Goal: Communication & Community: Answer question/provide support

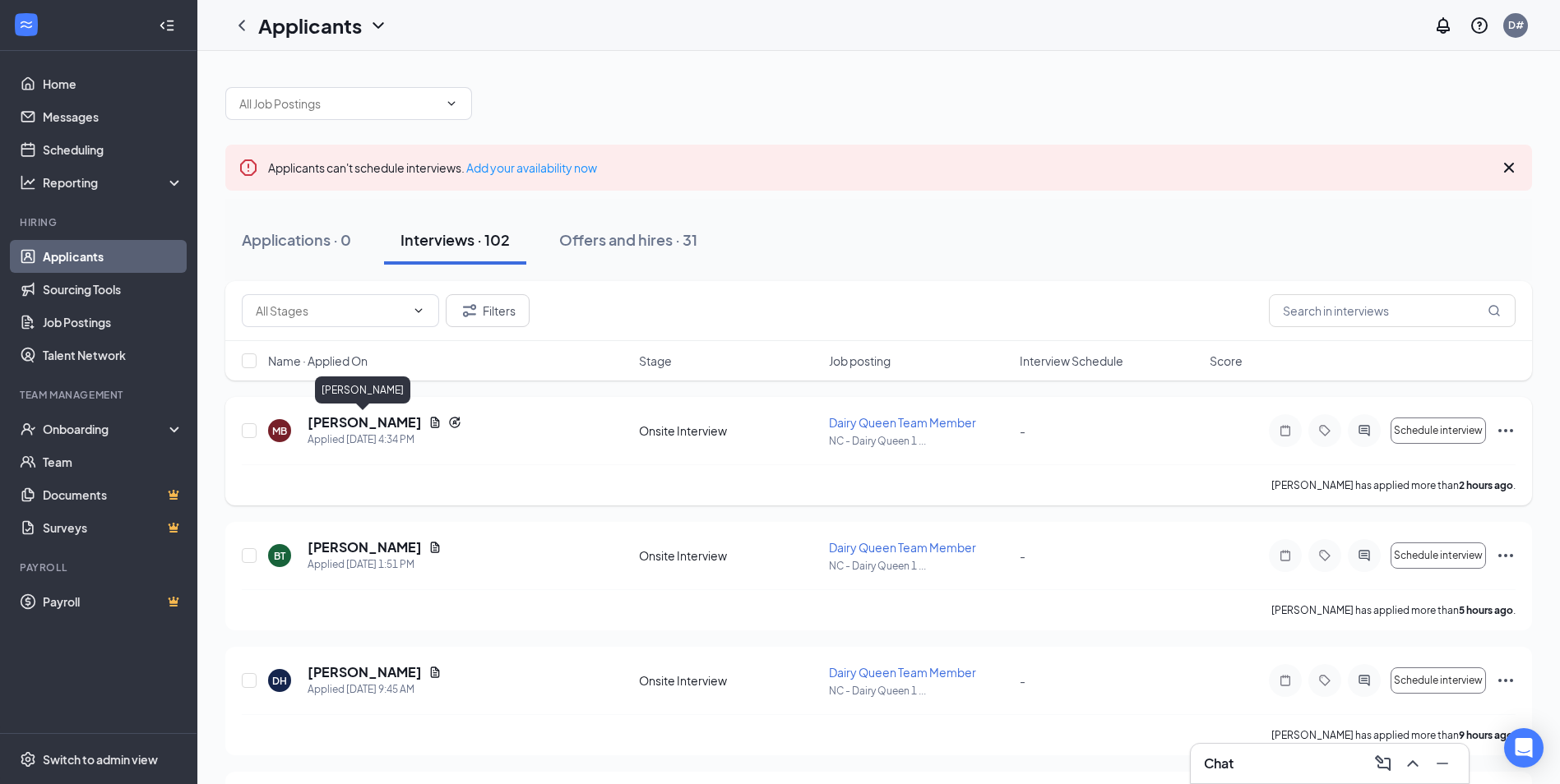
click at [379, 425] on h5 "[PERSON_NAME]" at bounding box center [364, 422] width 114 height 18
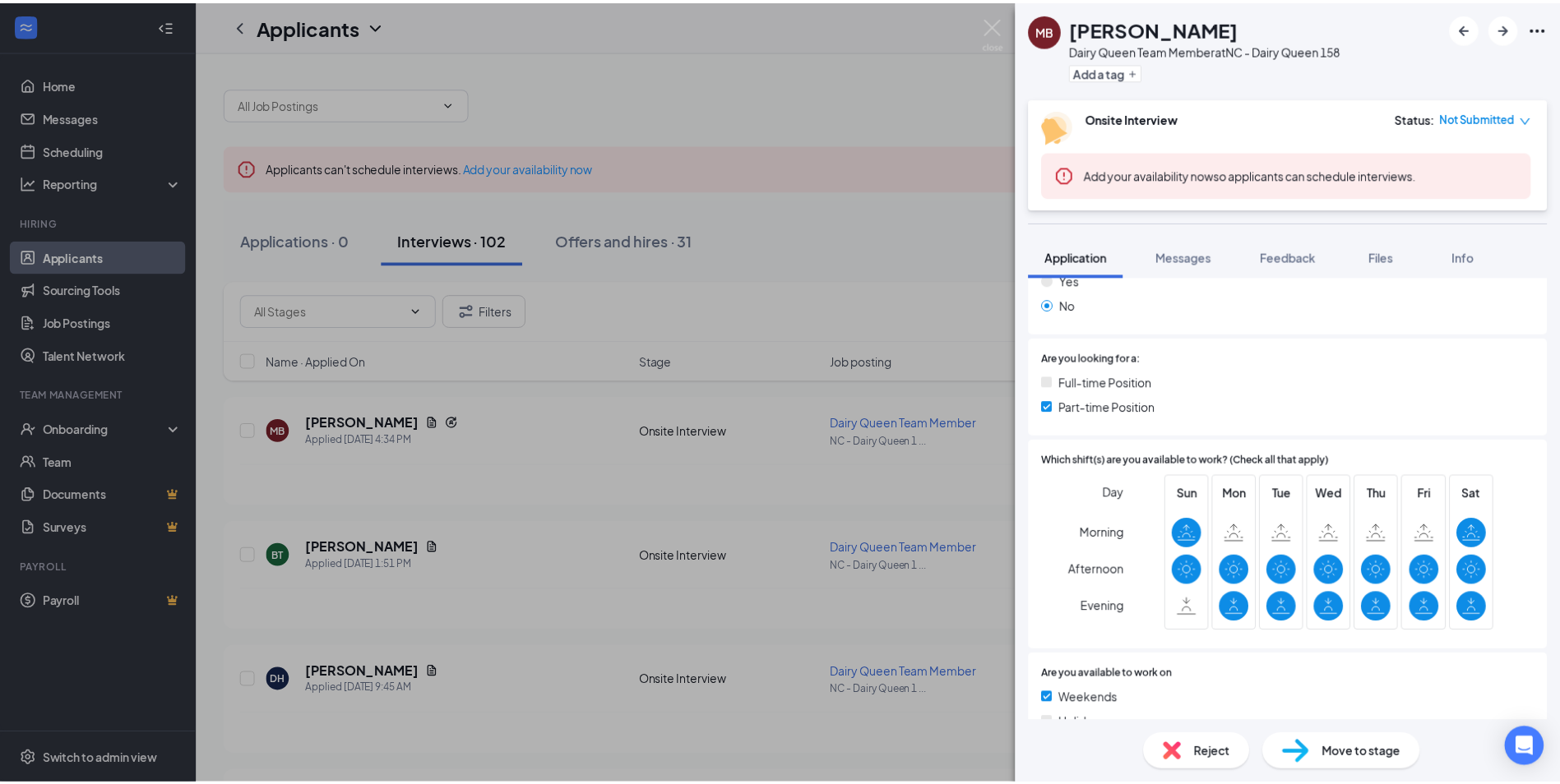
scroll to position [411, 0]
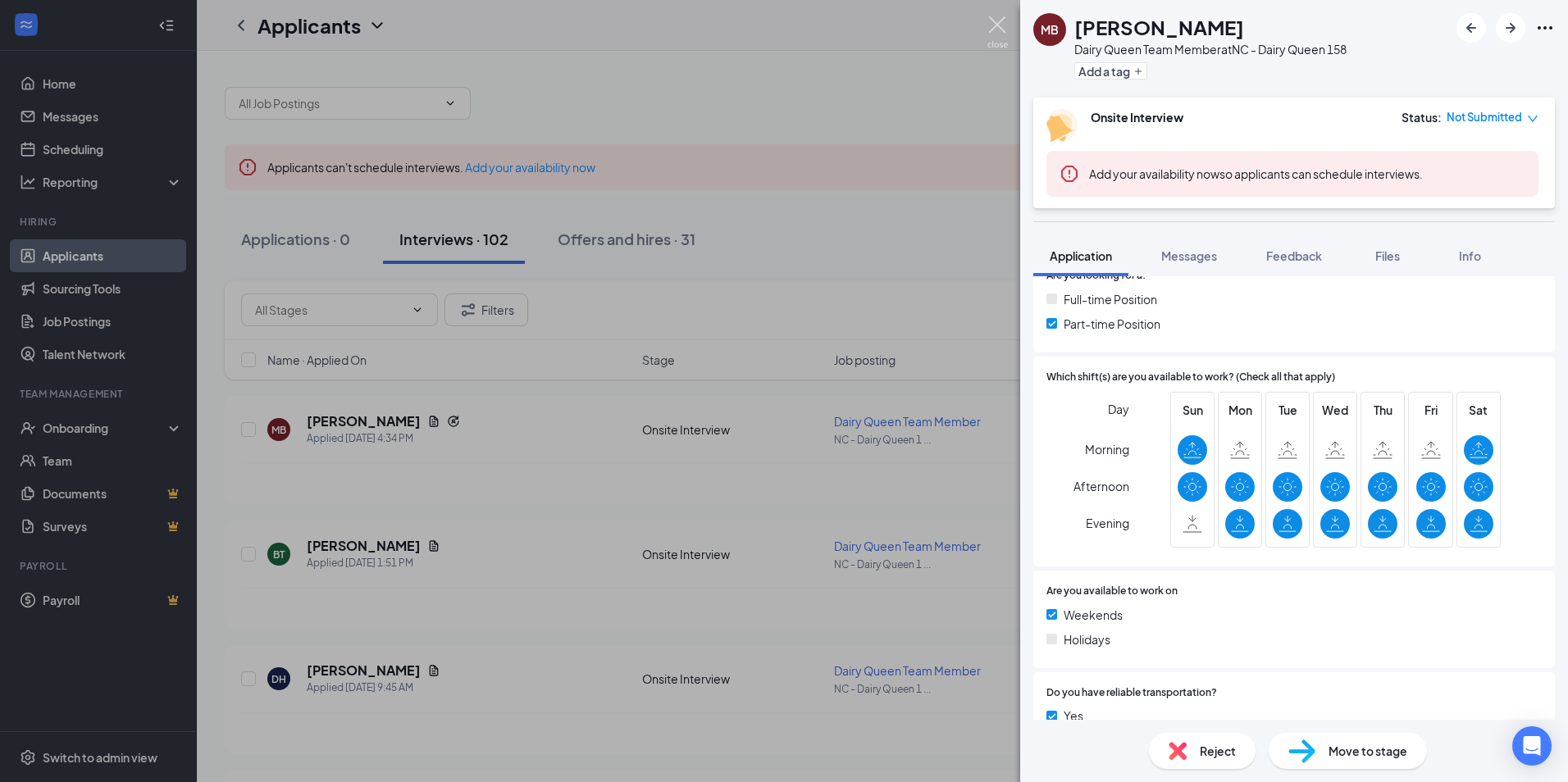
click at [994, 29] on img at bounding box center [998, 33] width 20 height 32
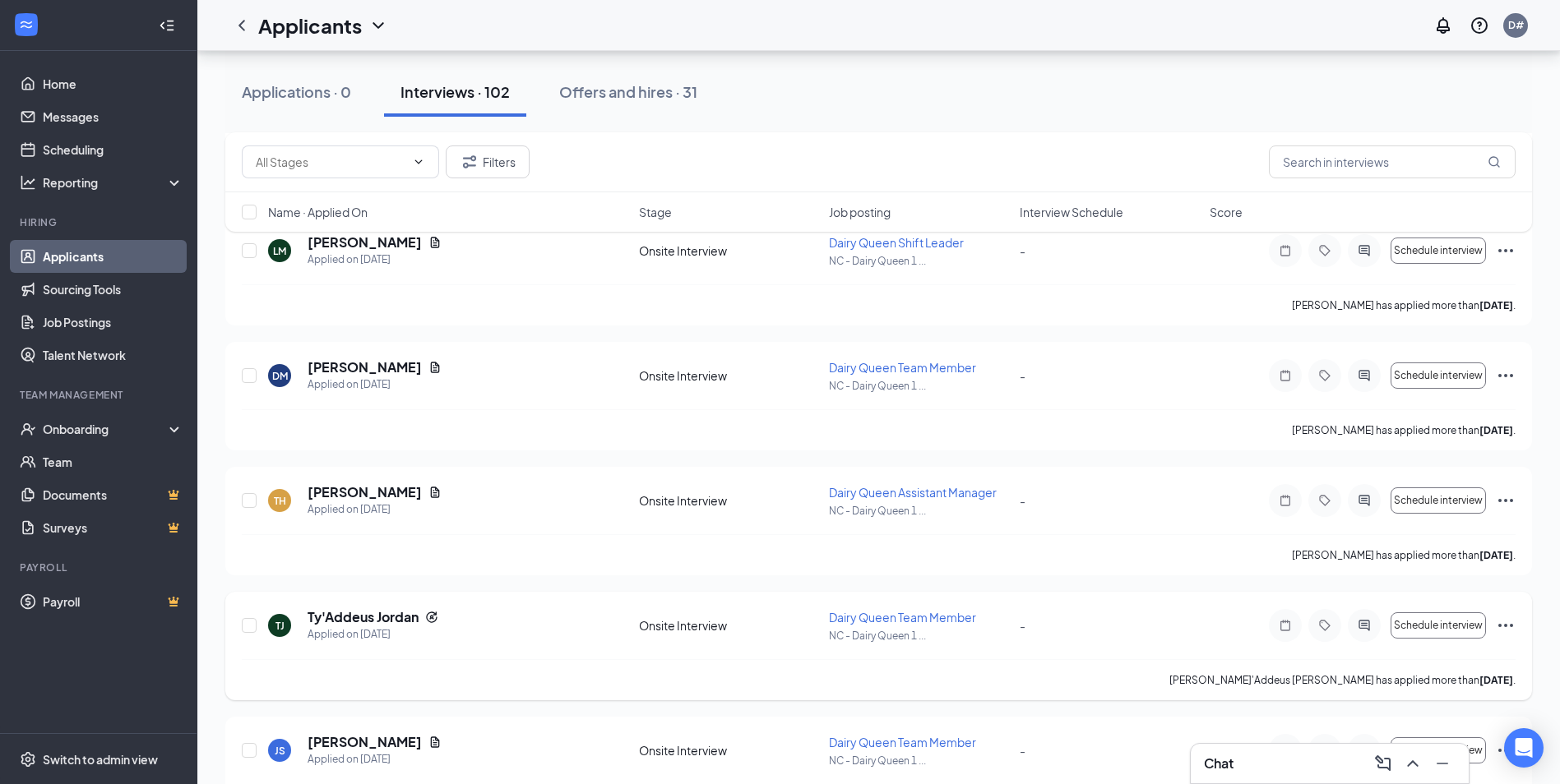
scroll to position [3206, 0]
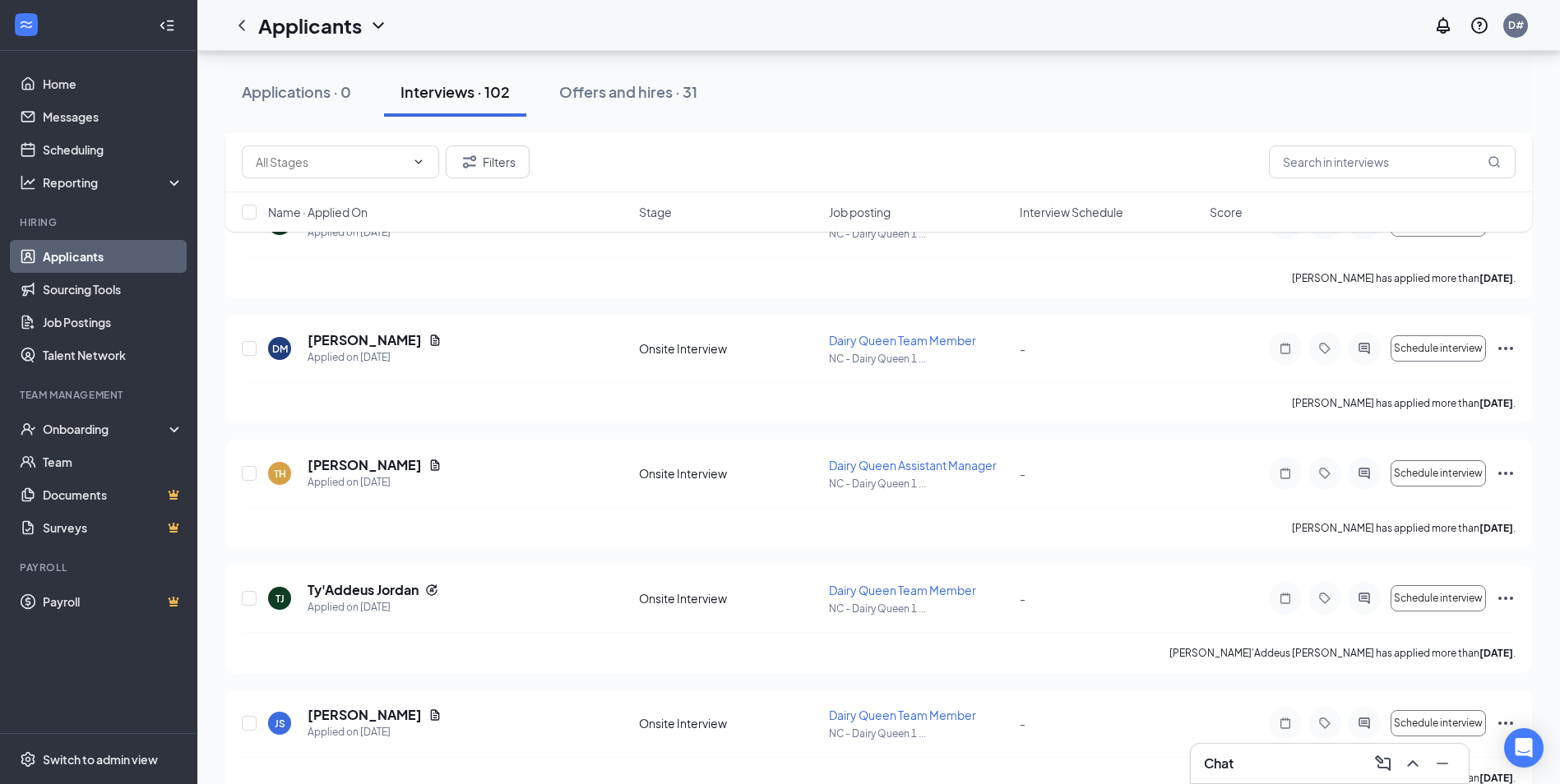
click at [1285, 752] on div "Chat" at bounding box center [1329, 763] width 252 height 26
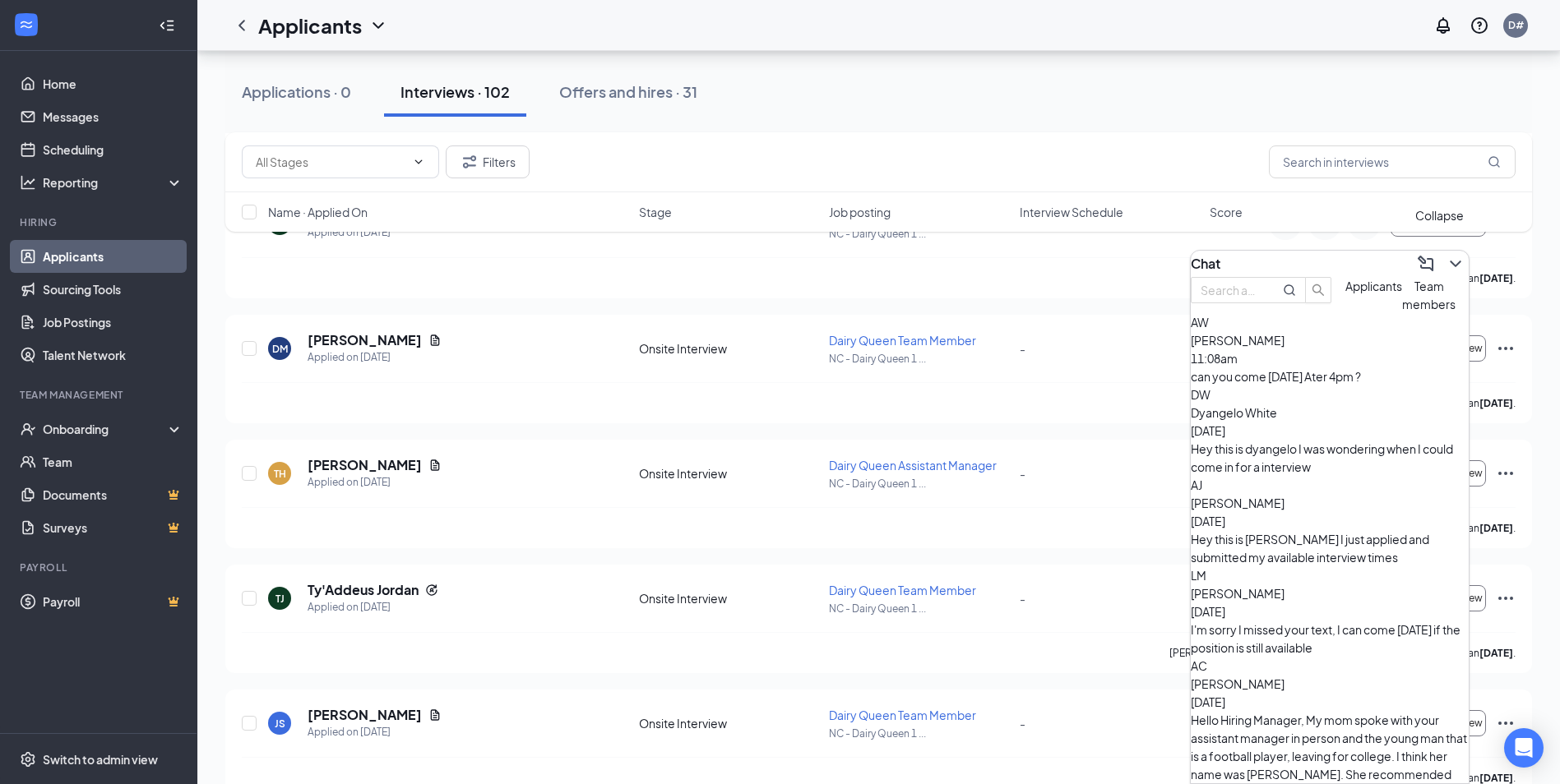
click at [1446, 259] on icon "ChevronDown" at bounding box center [1455, 263] width 19 height 19
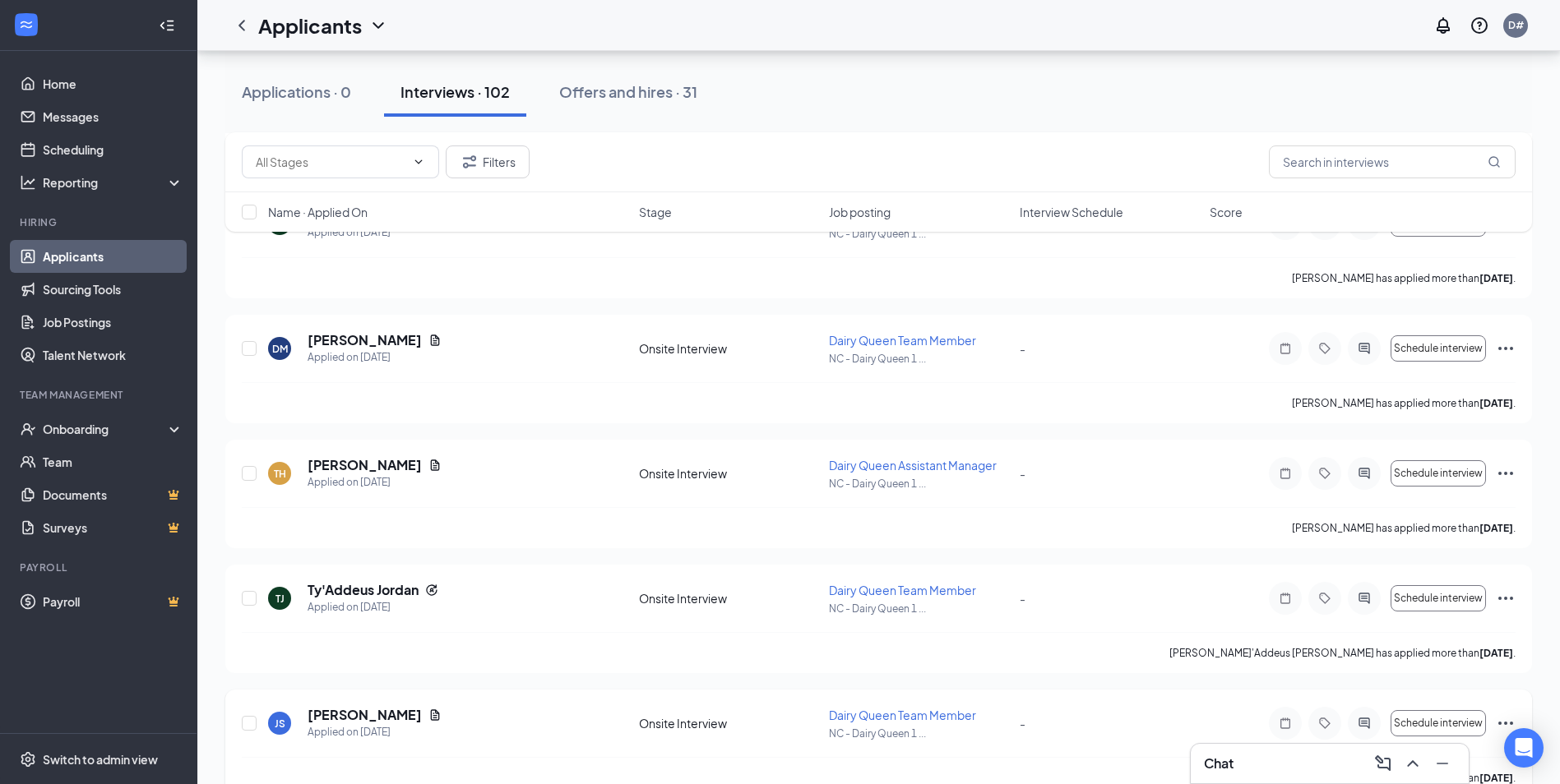
click at [1187, 765] on div "[PERSON_NAME] has applied more than [DATE] ." at bounding box center [878, 777] width 1274 height 41
click at [1212, 767] on h3 "Chat" at bounding box center [1218, 763] width 29 height 18
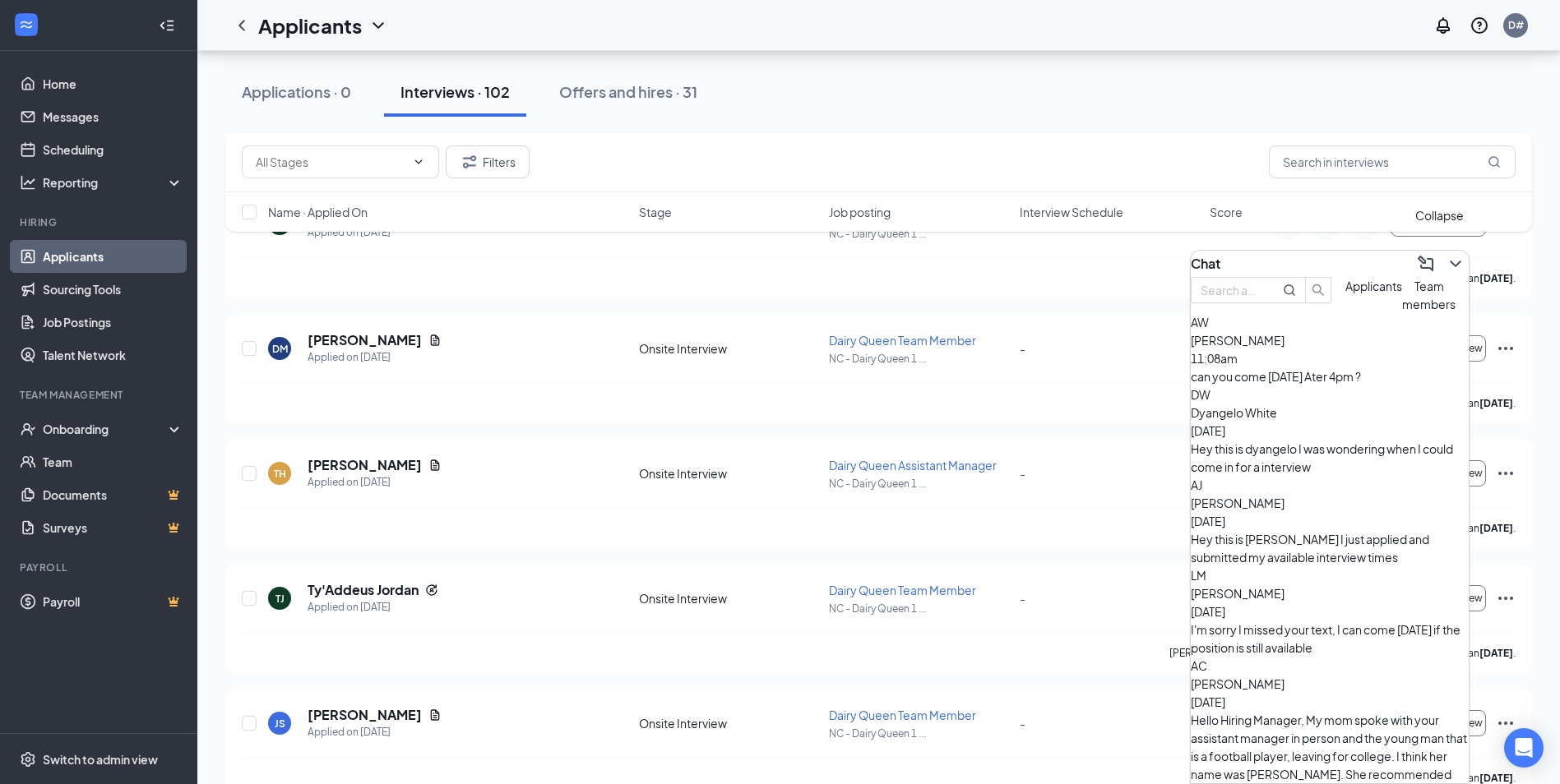
click at [1442, 268] on button at bounding box center [1455, 263] width 26 height 26
